Goal: Use online tool/utility: Utilize a website feature to perform a specific function

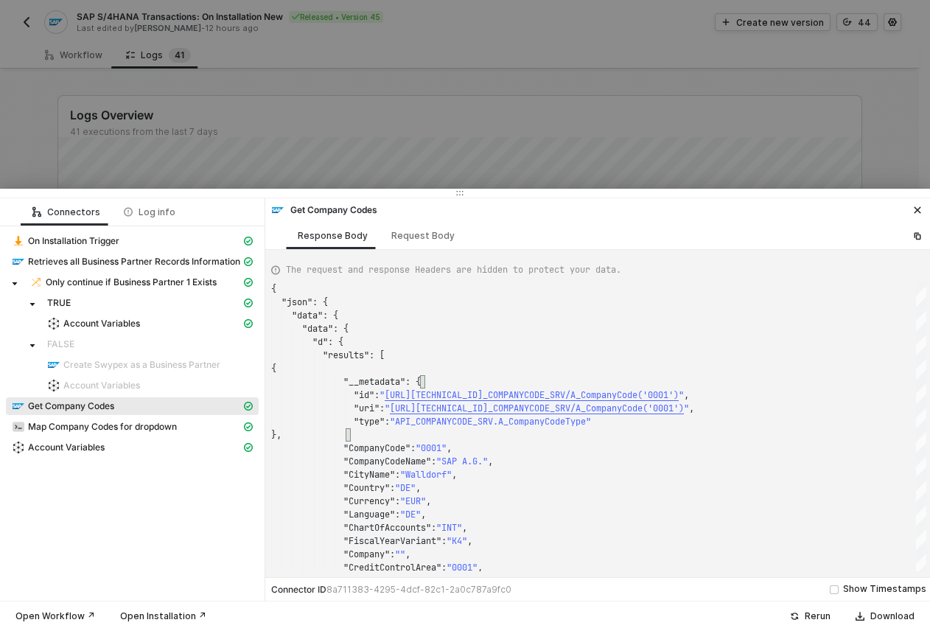
click at [439, 114] on div at bounding box center [465, 315] width 930 height 631
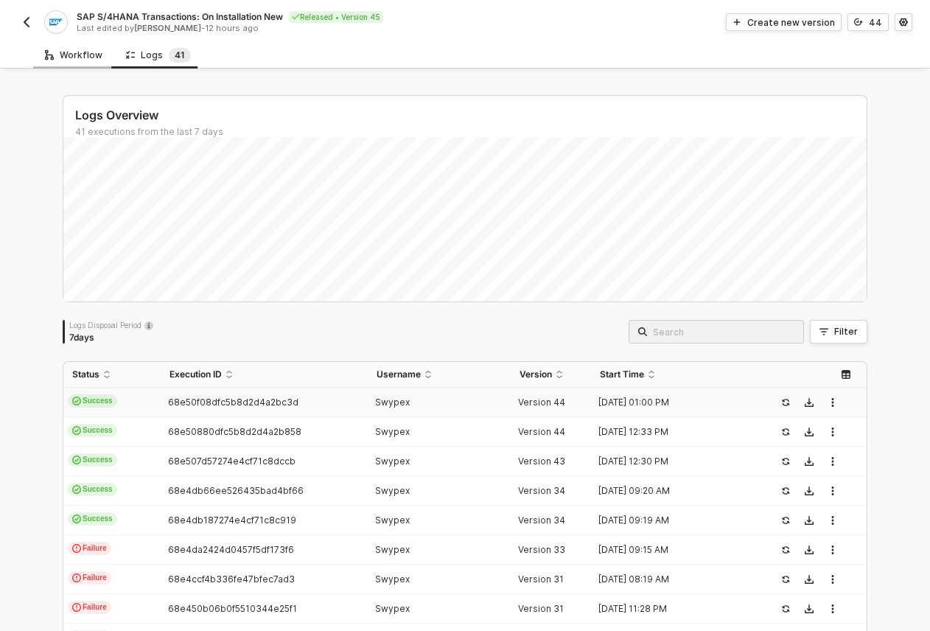
click at [93, 44] on div "Workflow" at bounding box center [73, 54] width 81 height 27
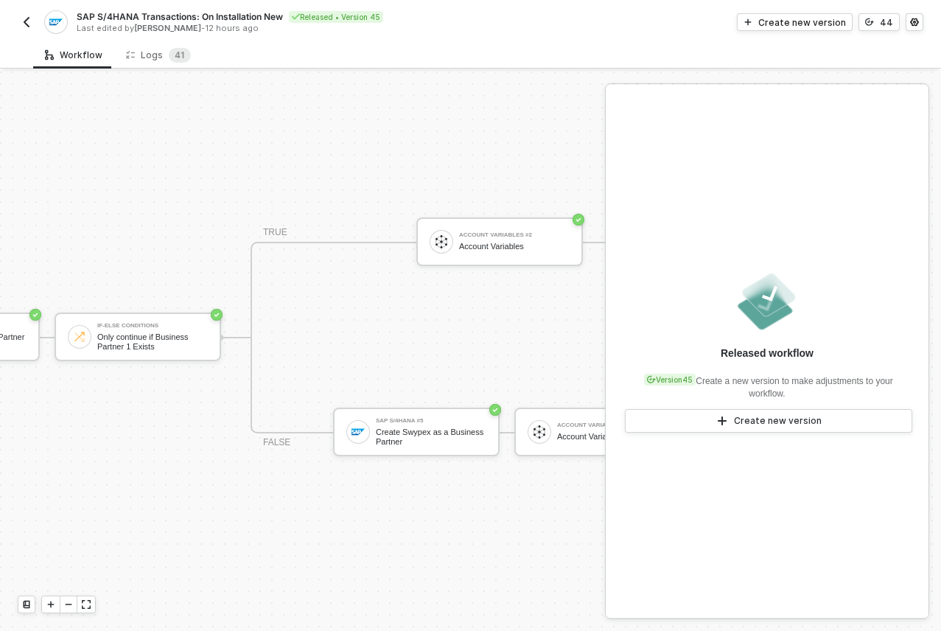
scroll to position [38, 712]
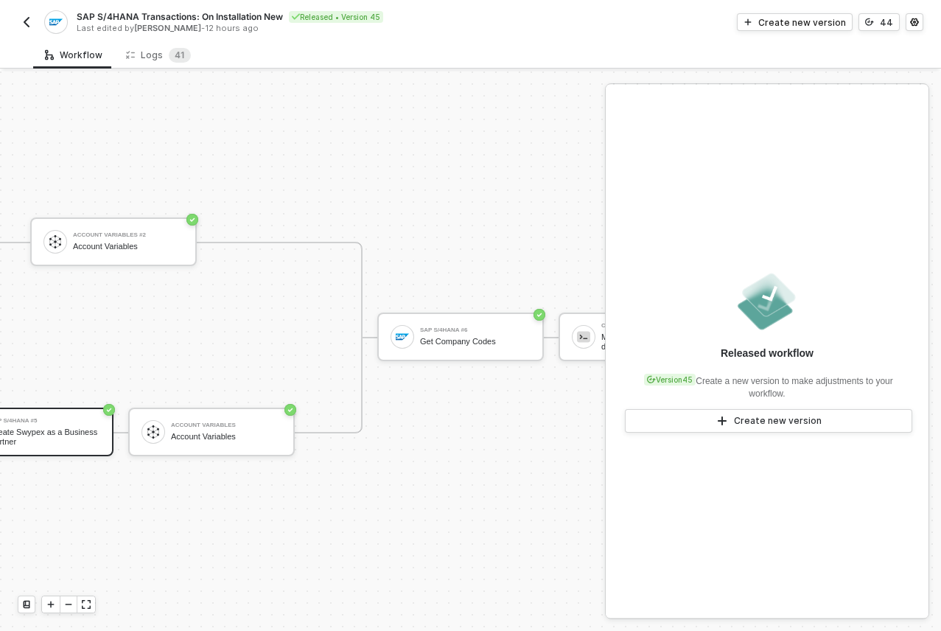
click at [49, 418] on div "SAP S/4HANA #5" at bounding box center [45, 421] width 111 height 6
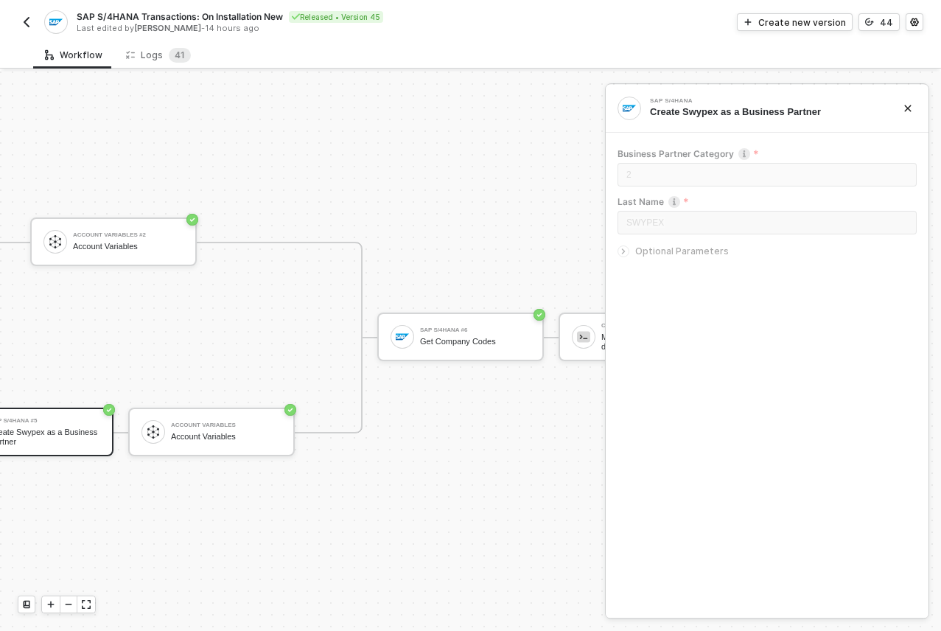
click at [662, 247] on span "Optional Parameters" at bounding box center [683, 251] width 94 height 11
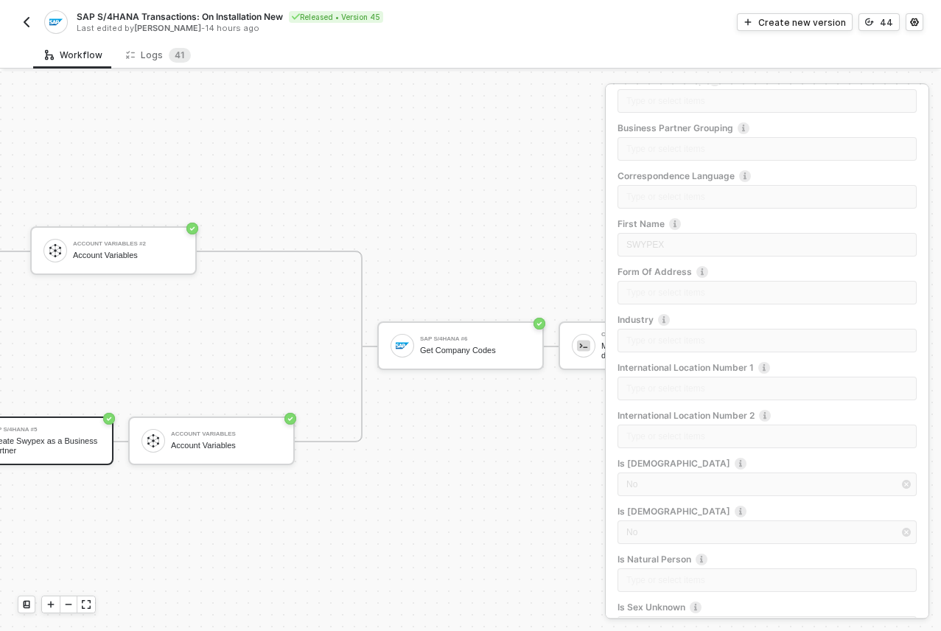
scroll to position [0, 712]
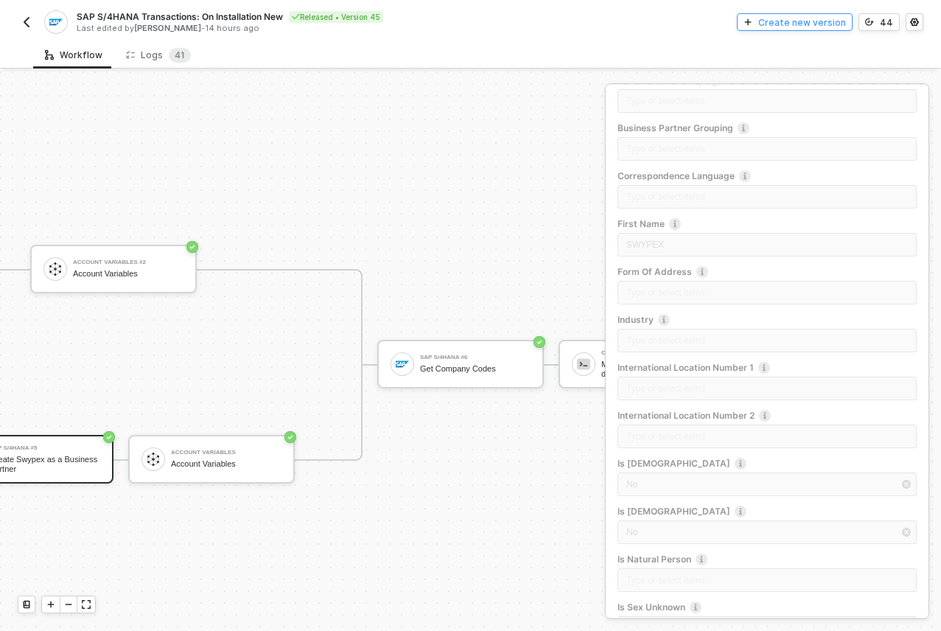
click at [811, 19] on div "Create new version" at bounding box center [803, 22] width 88 height 13
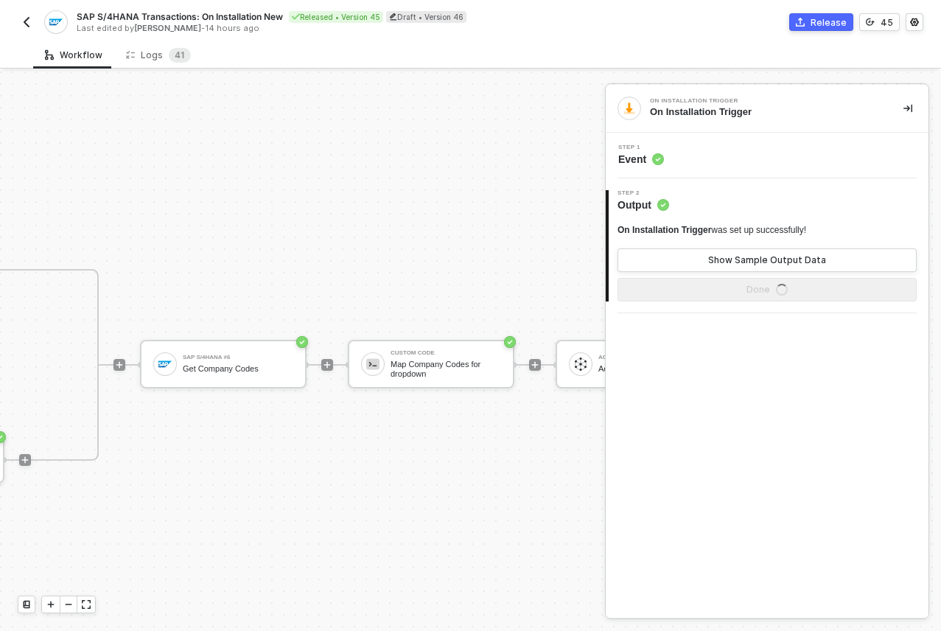
scroll to position [0, 1081]
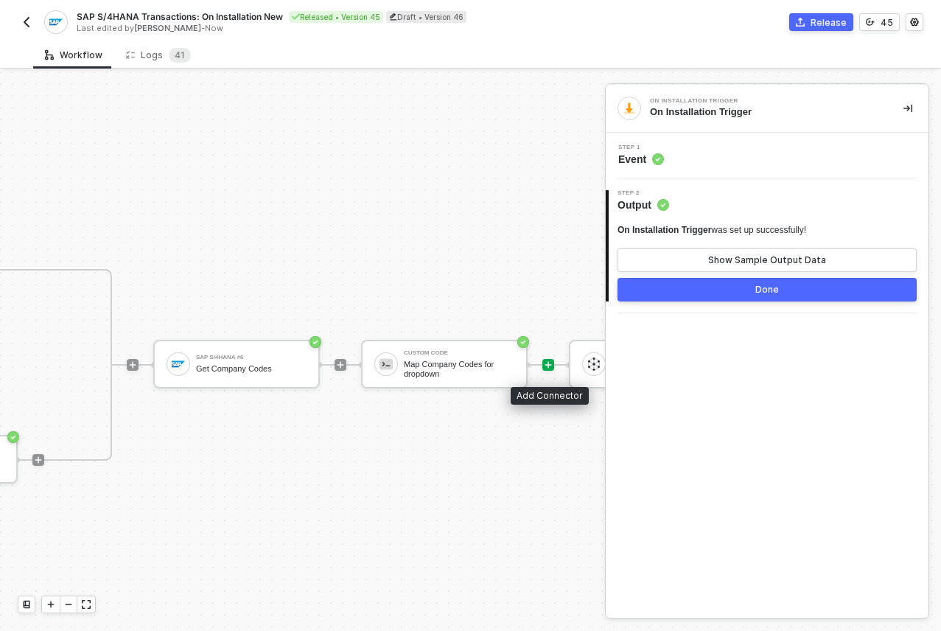
click at [550, 363] on icon "icon-play" at bounding box center [548, 365] width 9 height 9
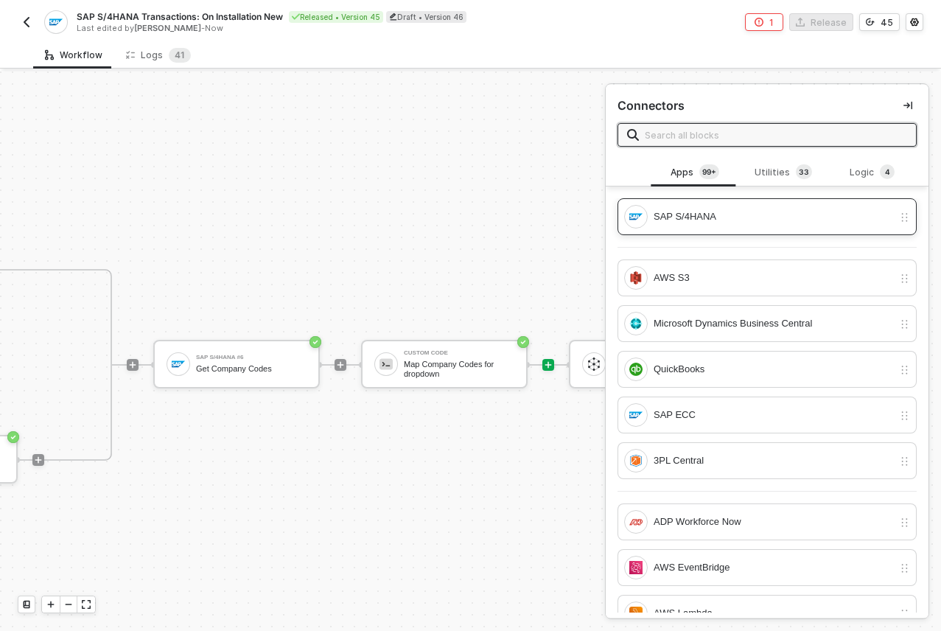
click at [734, 211] on div "SAP S/4HANA" at bounding box center [774, 217] width 240 height 16
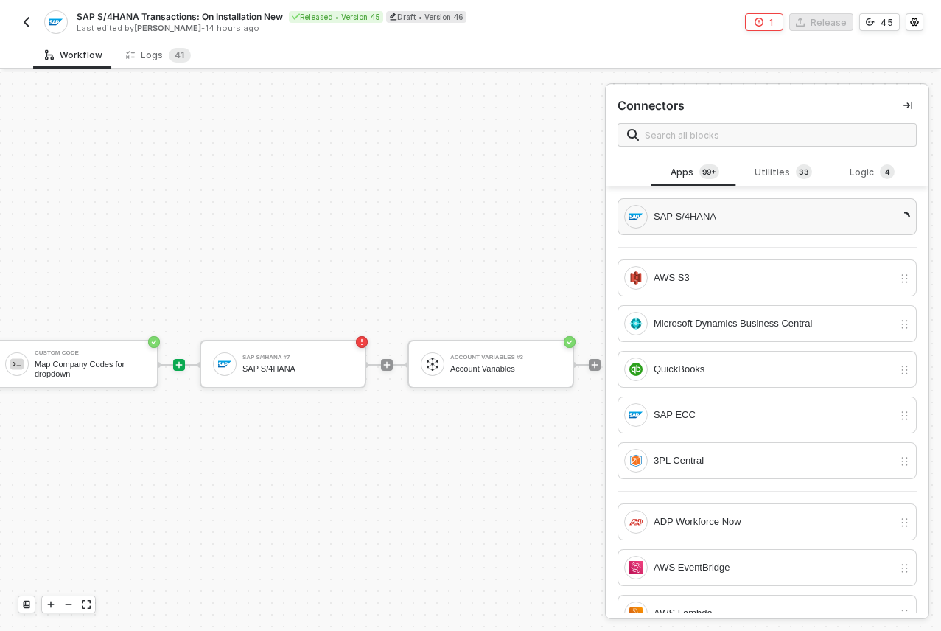
scroll to position [0, 1383]
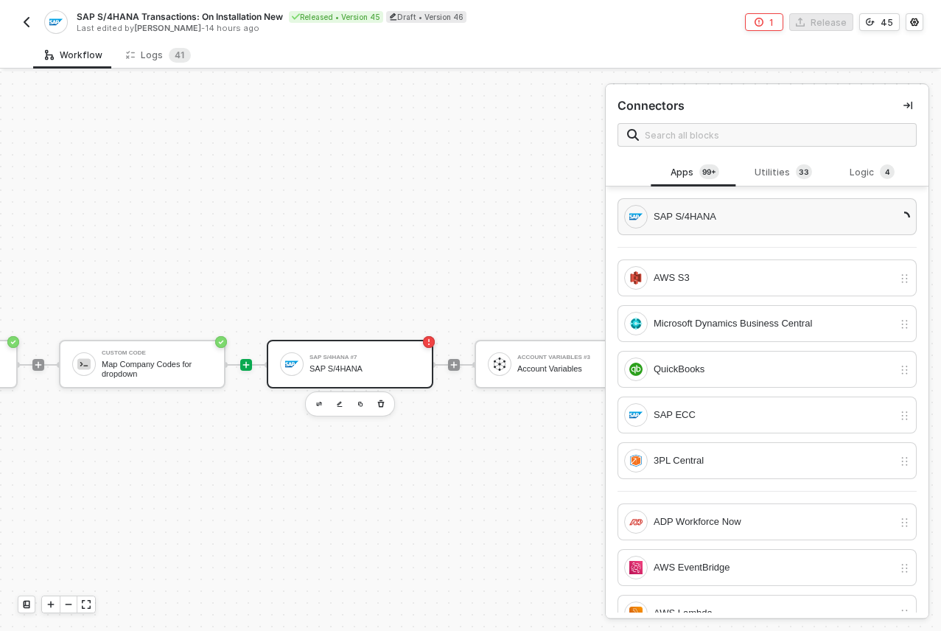
click at [384, 353] on div "SAP S/4HANA #7 SAP S/4HANA" at bounding box center [365, 364] width 111 height 28
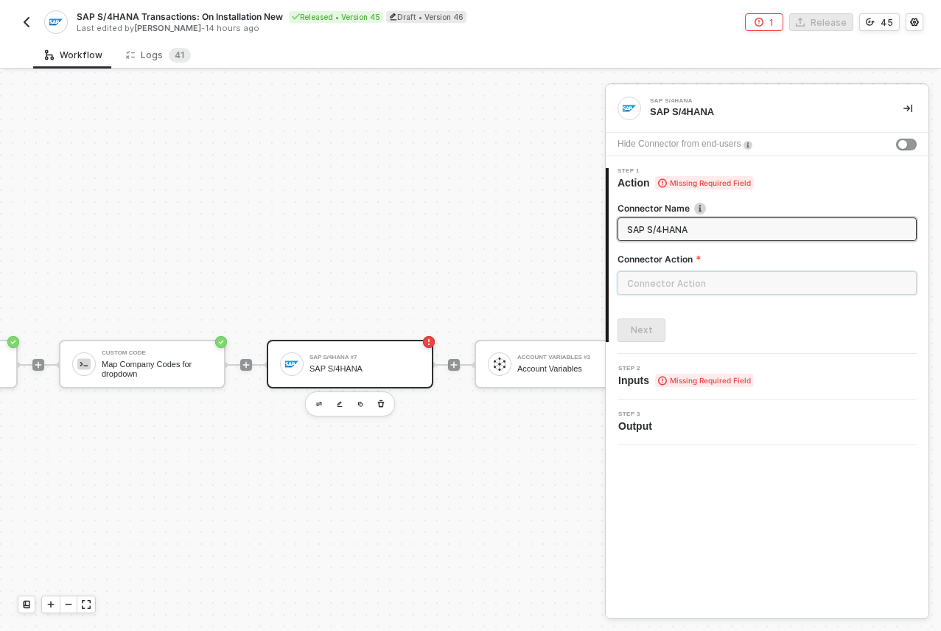
click at [694, 282] on input "text" at bounding box center [767, 283] width 299 height 24
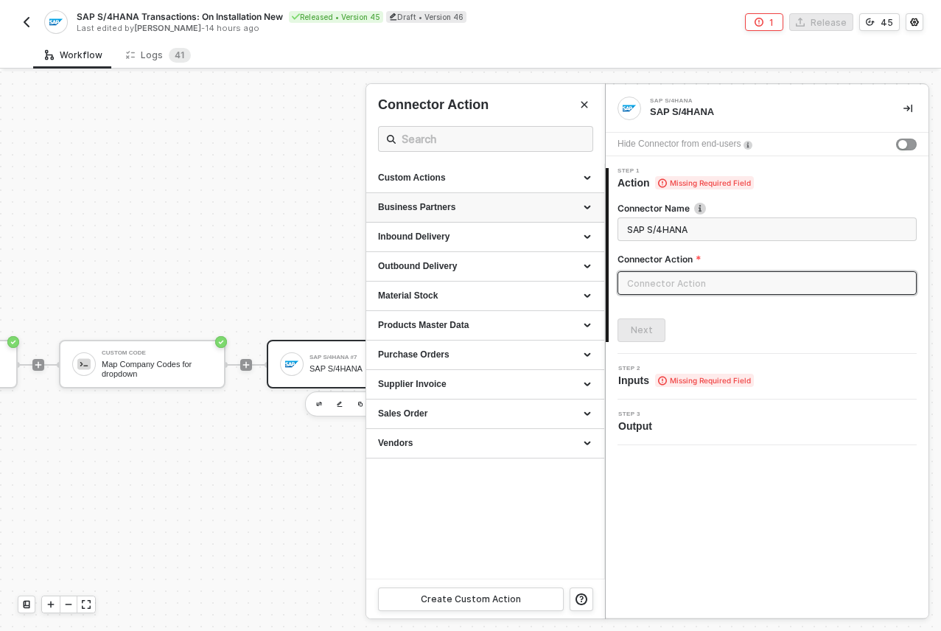
click at [585, 205] on div "Business Partners" at bounding box center [485, 207] width 215 height 13
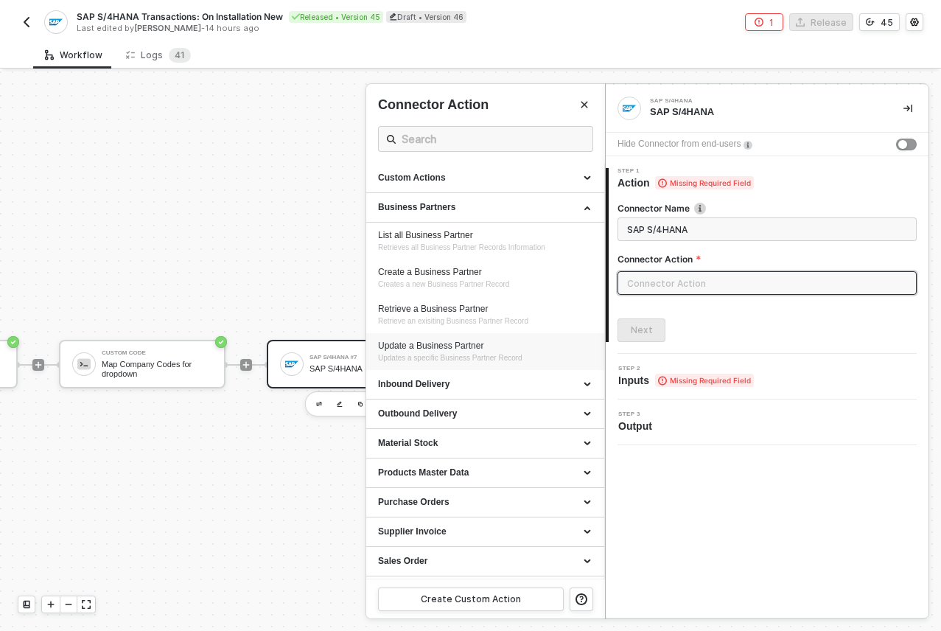
click at [518, 352] on div "Update a Business Partner Updates a specific Business Partner Record" at bounding box center [485, 352] width 215 height 24
type input "Updates a specific Business Partner Record"
type input "Business Partners - Update a Business Partner"
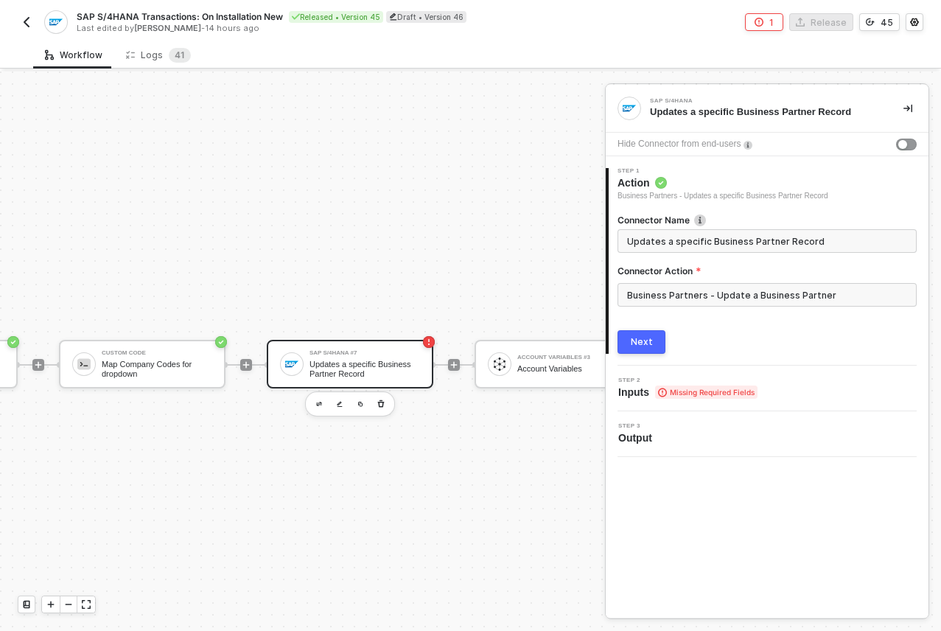
click at [646, 344] on div "Next" at bounding box center [642, 342] width 22 height 12
click at [711, 394] on span "Missing Required Fields" at bounding box center [706, 392] width 102 height 13
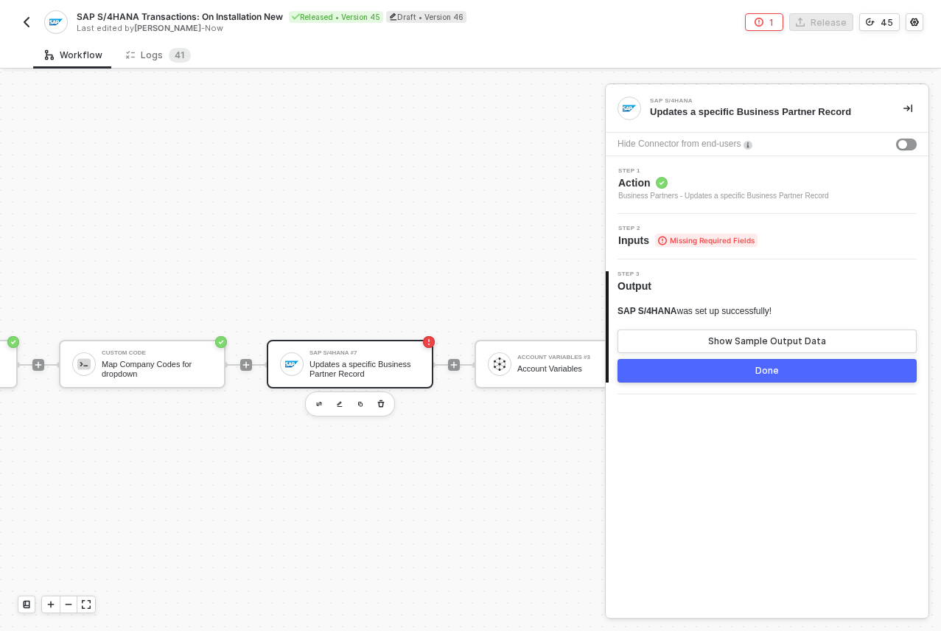
click at [714, 234] on span "Missing Required Fields" at bounding box center [706, 240] width 102 height 13
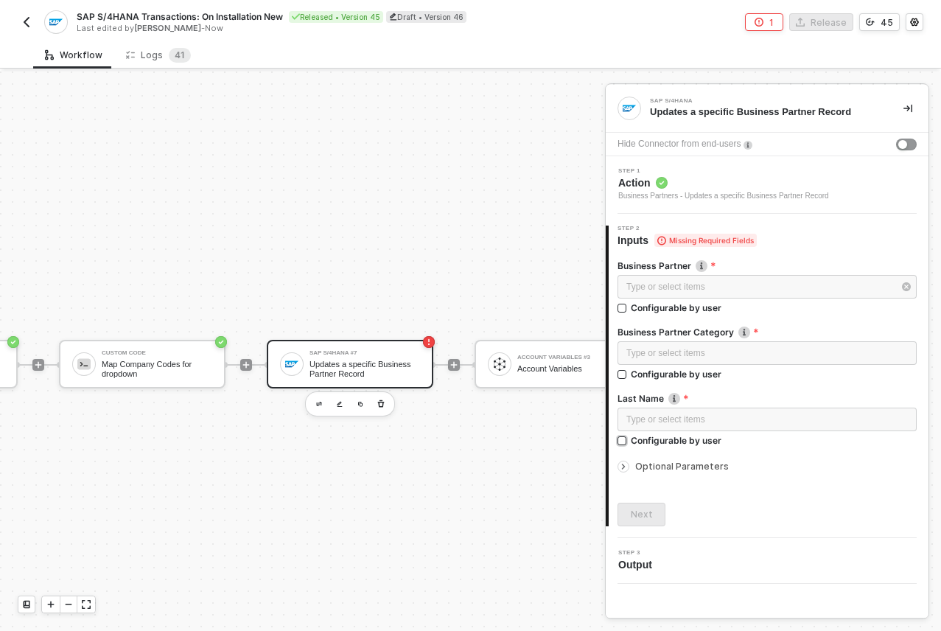
drag, startPoint x: 672, startPoint y: 470, endPoint x: 692, endPoint y: 442, distance: 34.6
click at [672, 470] on span "Optional Parameters" at bounding box center [683, 466] width 94 height 11
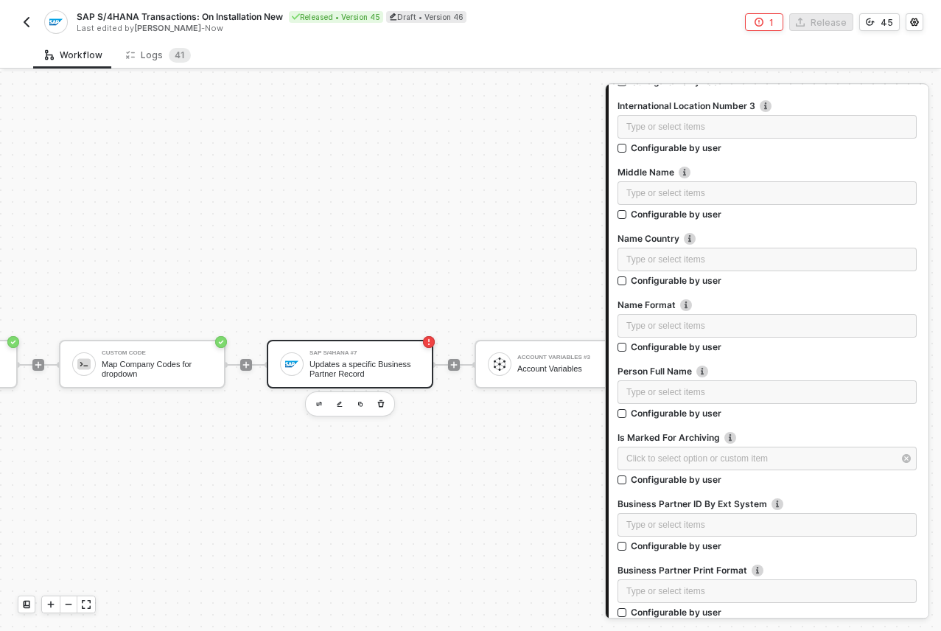
scroll to position [0, 1010]
